Goal: Task Accomplishment & Management: Manage account settings

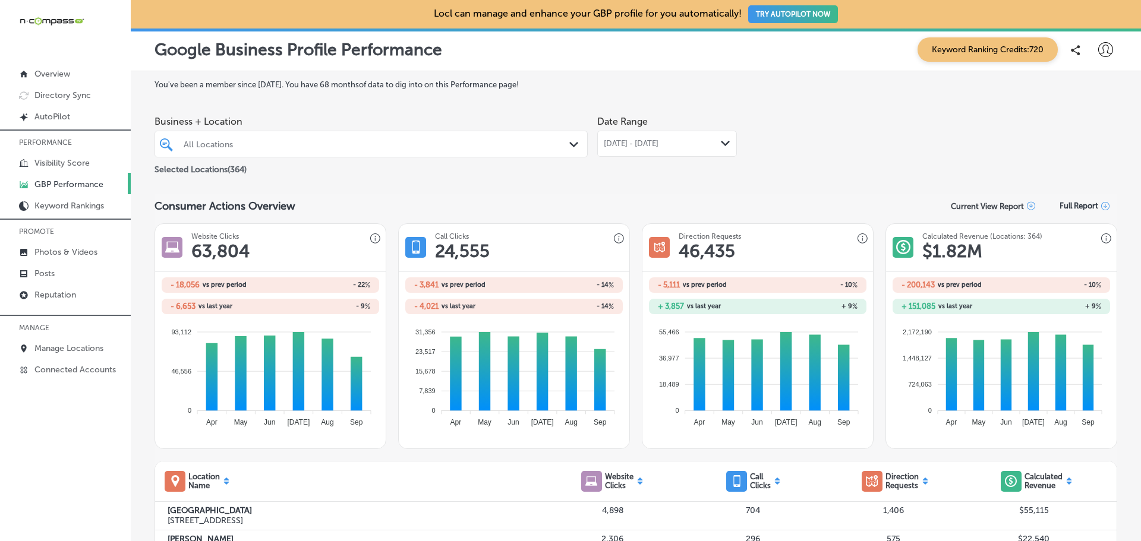
click at [97, 59] on nav "Overview Directory Sync Created by potrace 1.10, written by [PERSON_NAME] [DATE…" at bounding box center [65, 207] width 131 height 357
click at [340, 120] on span "Business + Location" at bounding box center [370, 121] width 433 height 11
click at [58, 351] on p "Manage Locations" at bounding box center [68, 348] width 69 height 10
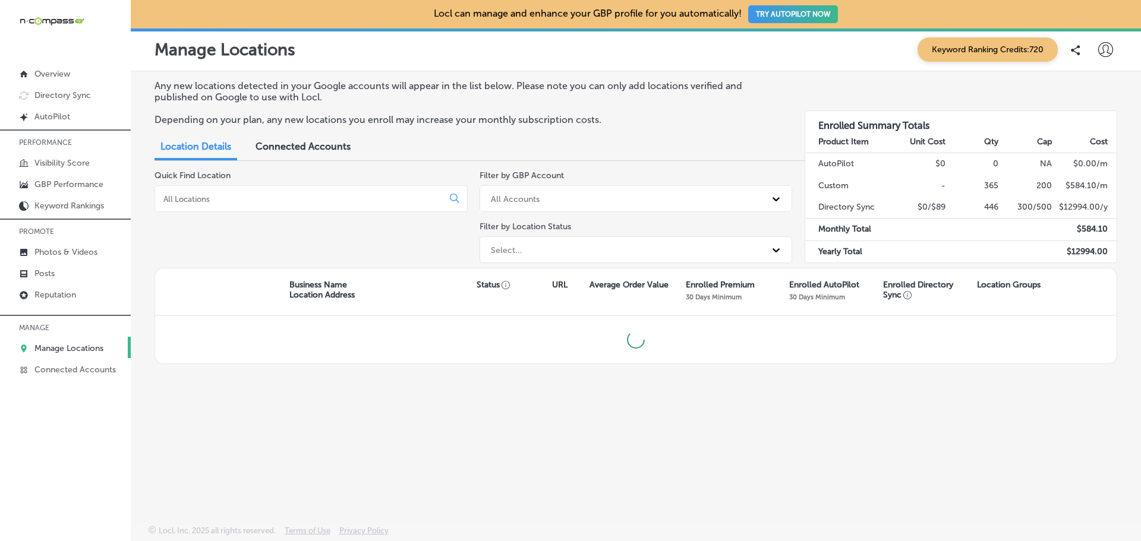
click at [228, 195] on input at bounding box center [301, 199] width 278 height 11
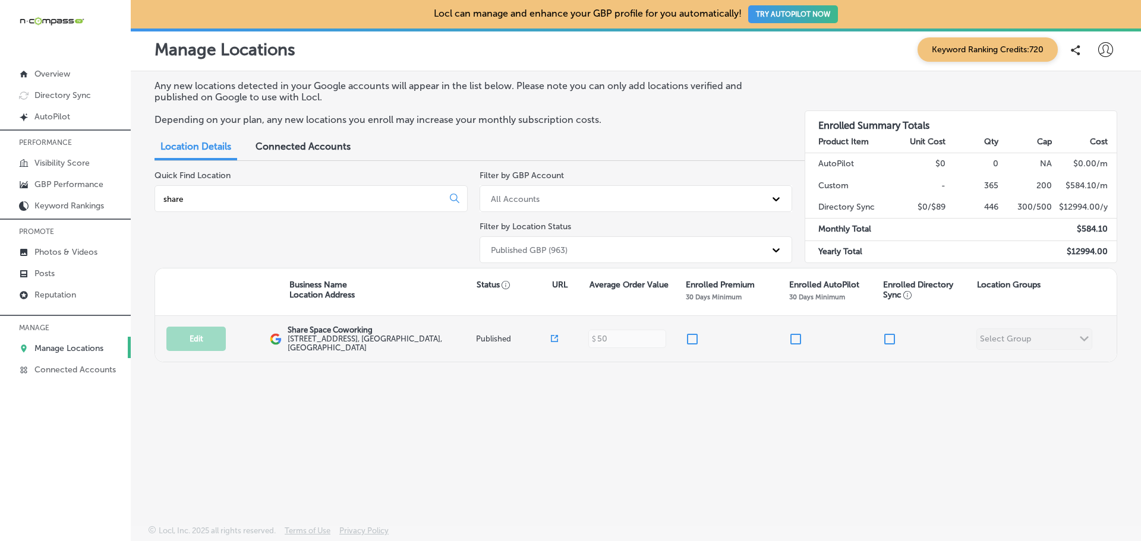
type input "share"
click at [696, 338] on input "checkbox" at bounding box center [692, 339] width 14 height 14
checkbox input "true"
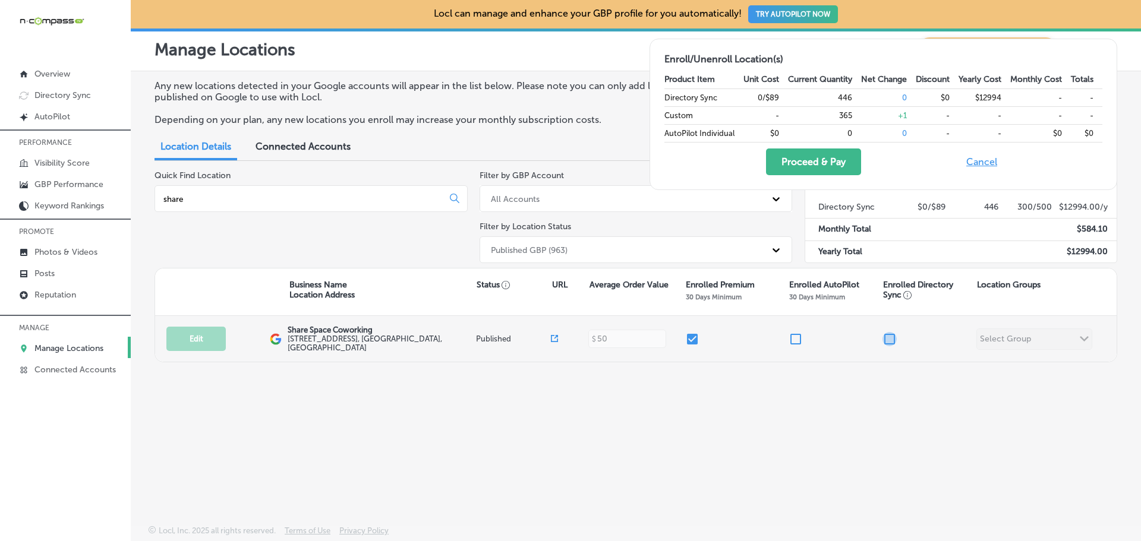
click at [890, 336] on input "checkbox" at bounding box center [889, 339] width 14 height 14
checkbox input "true"
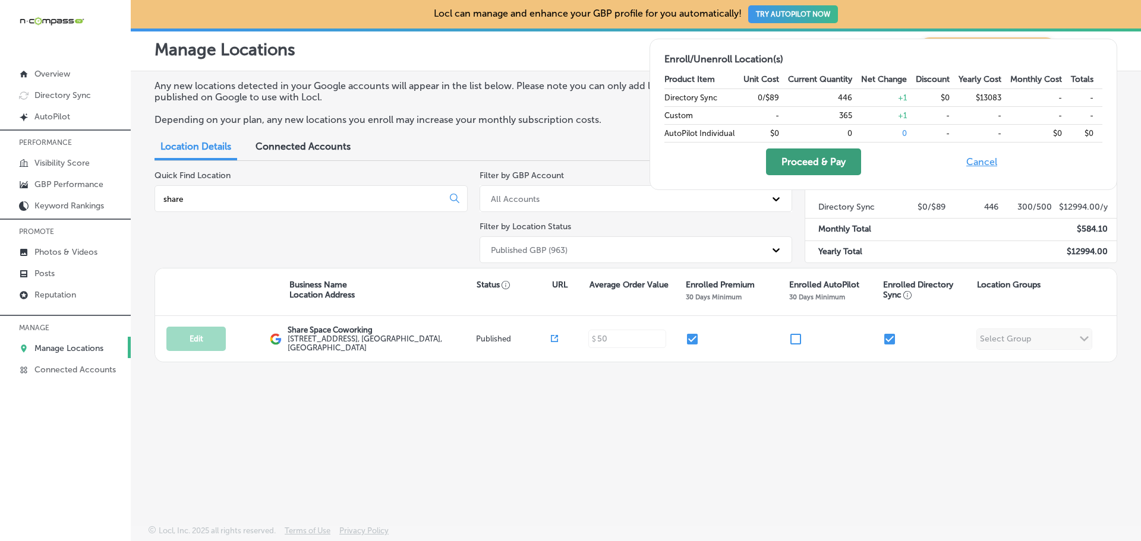
click at [800, 155] on button "Proceed & Pay" at bounding box center [813, 162] width 95 height 27
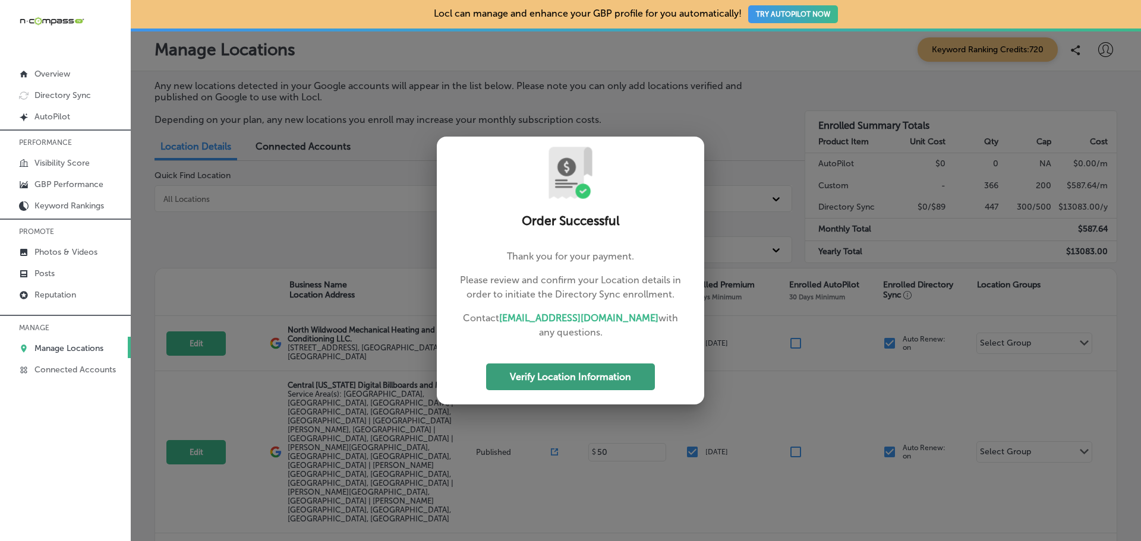
click at [603, 377] on button "Verify Location Information" at bounding box center [570, 377] width 169 height 27
select select "US"
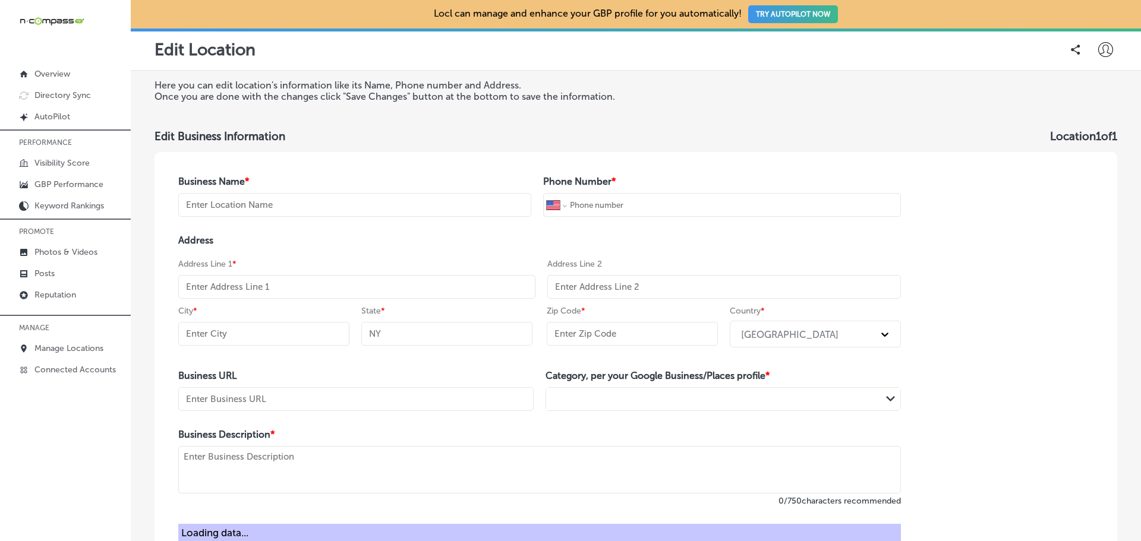
type input "Share Space Coworking"
type input "+1 904 701 0881"
type input "701 Market Street STE 111"
type input "St. Augustine"
type input "FL"
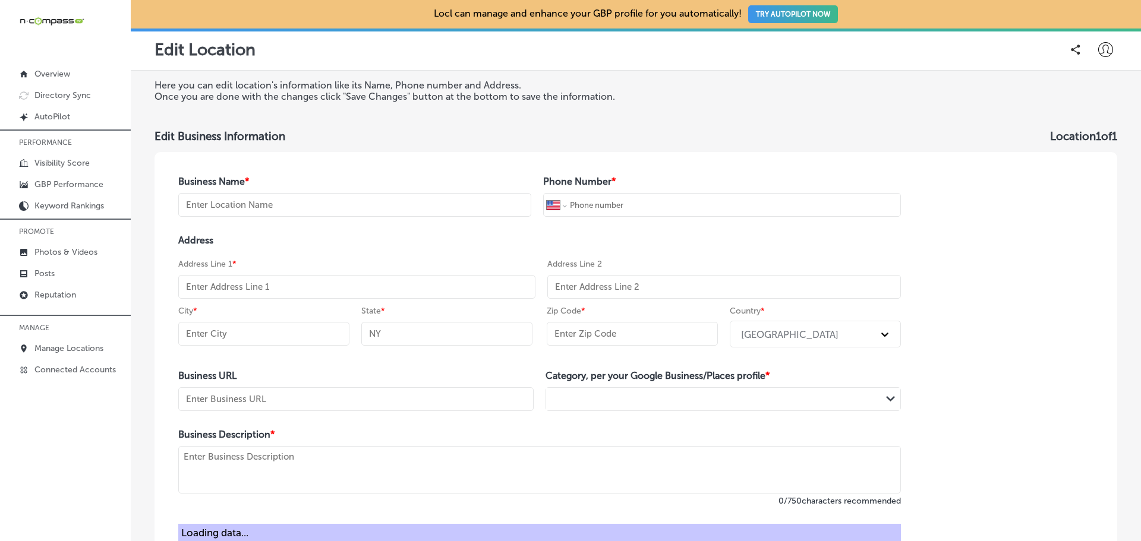
type input "32095"
type input "http://sharespacepalencia.com/"
type textarea "Share Space Coworking is a family-owned and operated workspace in St. Augustine…"
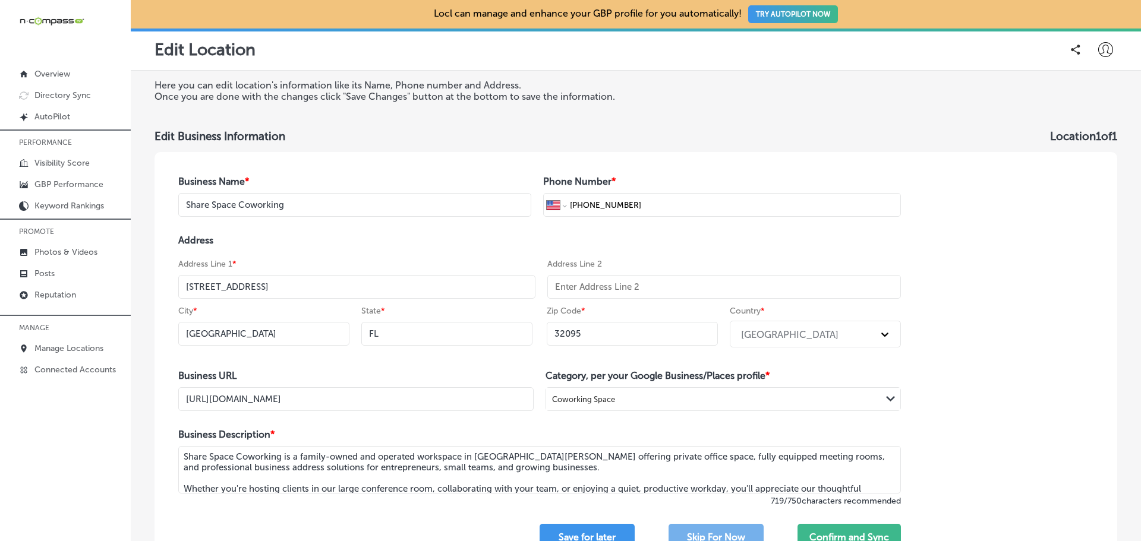
select select "US"
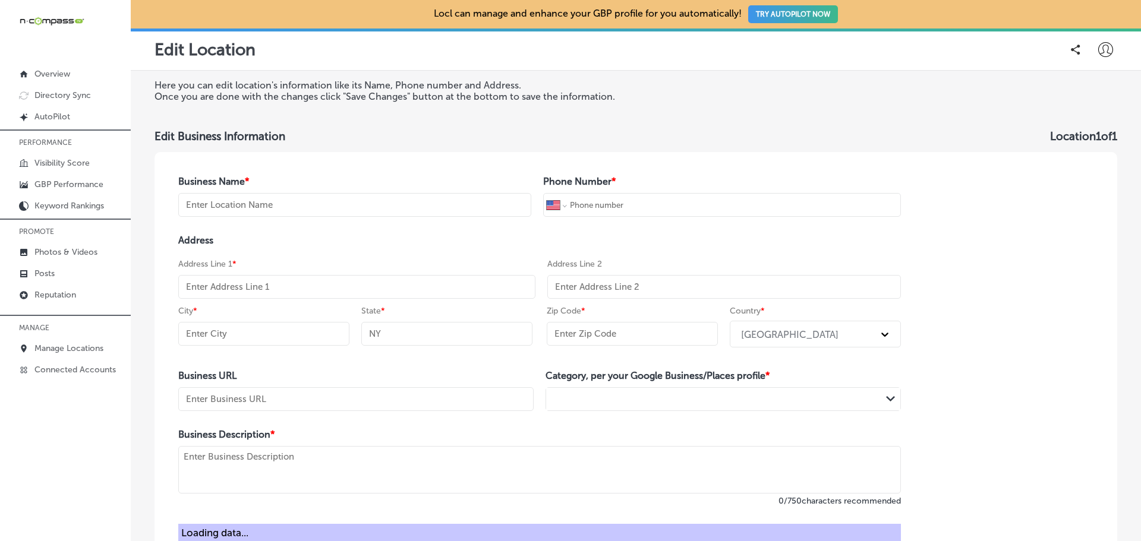
type input "Share Space Coworking"
type input "+1 904 701 0881"
type input "701 Market Street STE 111"
type input "St. Augustine"
type input "FL"
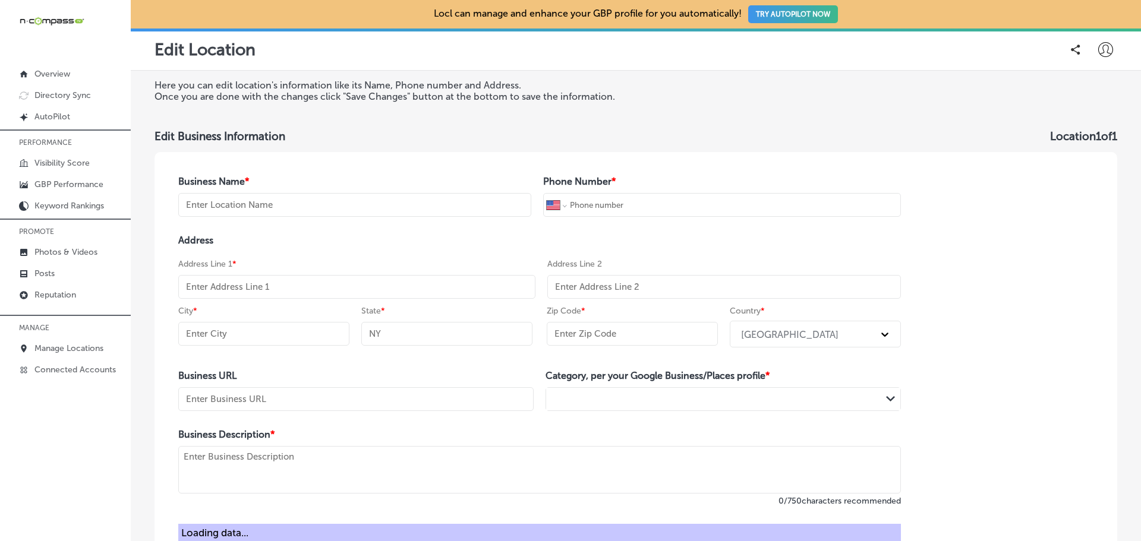
type input "32095"
type input "http://sharespacepalencia.com/"
type textarea "Share Space Coworking is a family-owned and operated workspace in St. Augustine…"
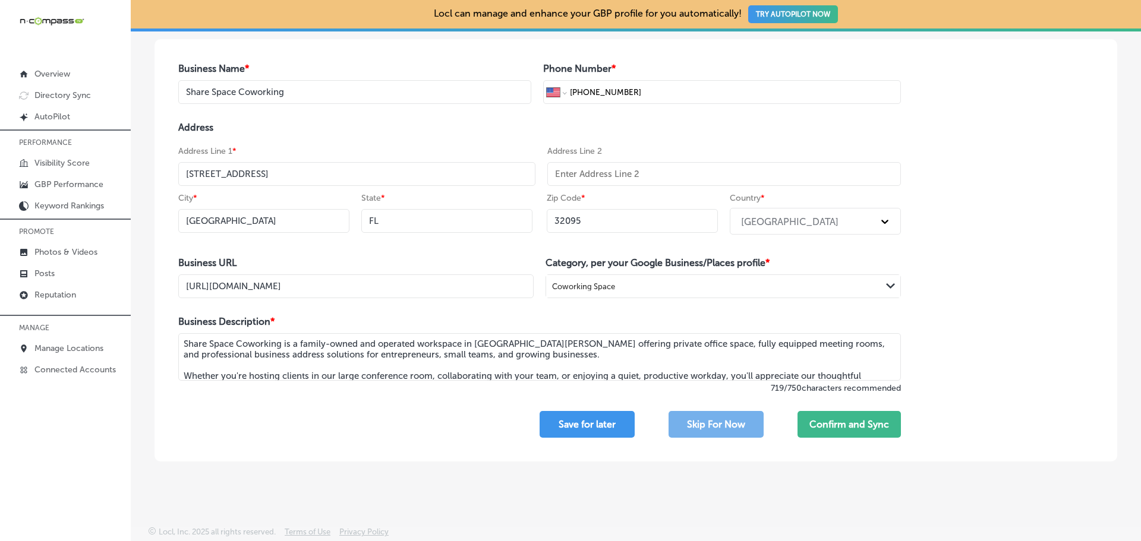
scroll to position [114, 0]
click at [833, 417] on button "Confirm and Sync" at bounding box center [848, 423] width 103 height 27
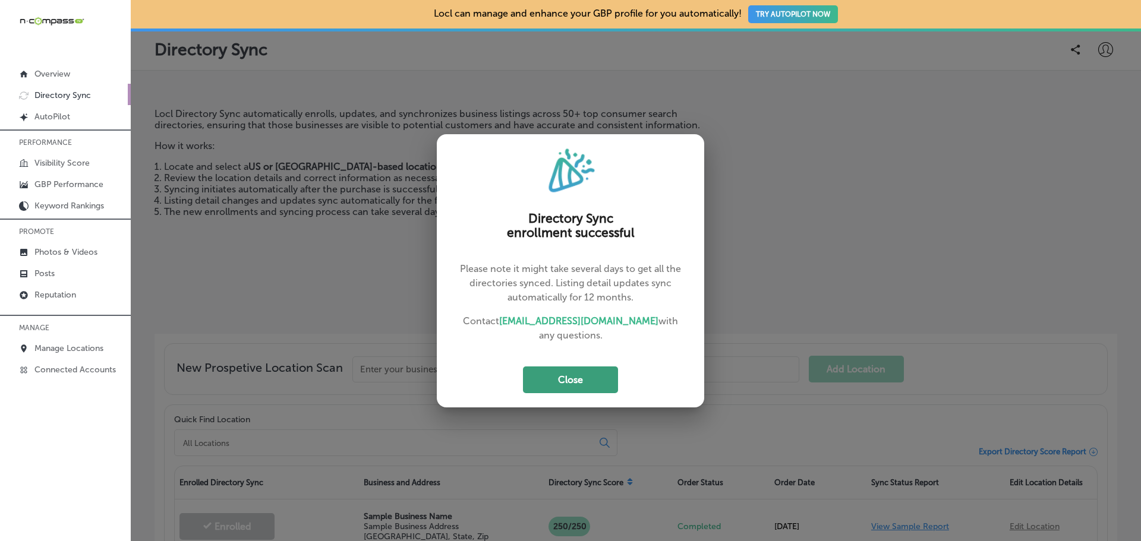
click at [584, 376] on button "Close" at bounding box center [570, 380] width 95 height 27
